Goal: Obtain resource: Obtain resource

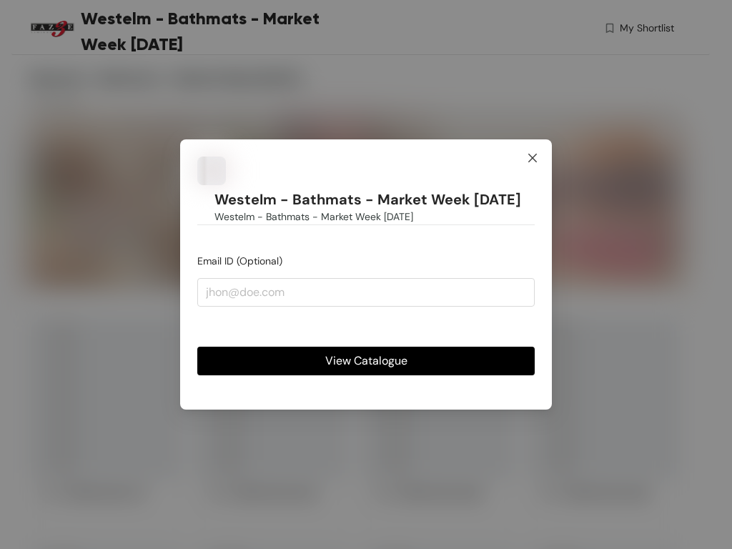
click at [533, 164] on icon "close" at bounding box center [532, 157] width 11 height 11
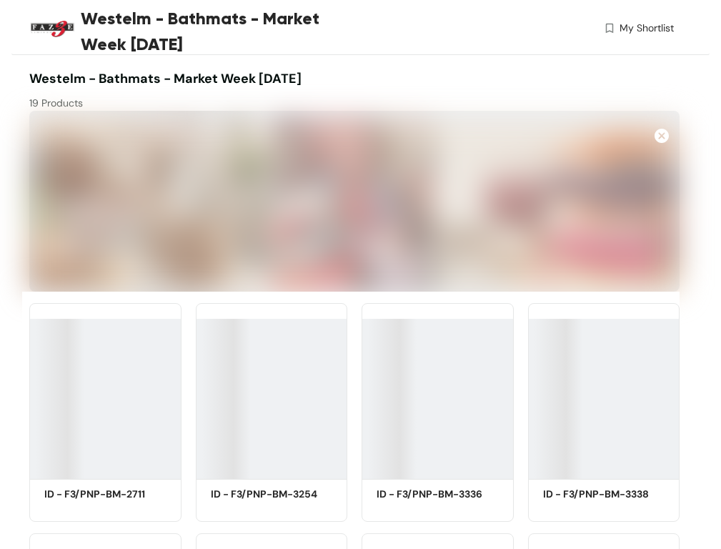
scroll to position [776, 0]
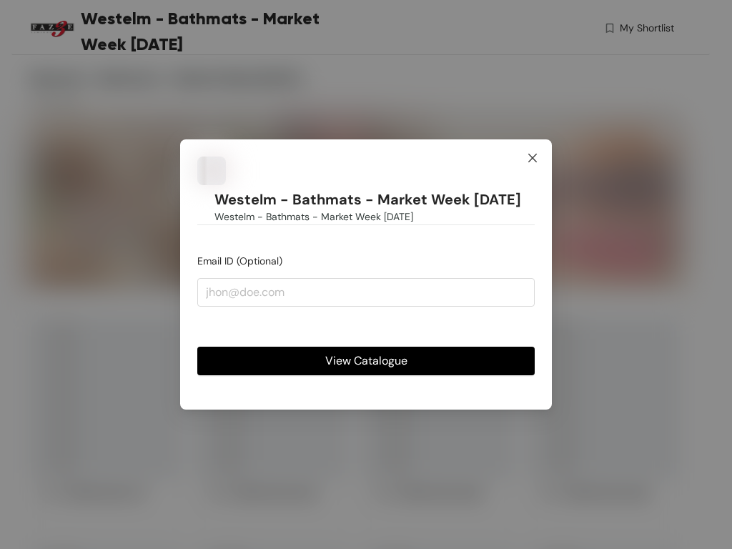
click at [533, 159] on icon "close" at bounding box center [532, 157] width 11 height 11
click at [366, 352] on span "View Catalogue" at bounding box center [366, 361] width 82 height 18
